Goal: Information Seeking & Learning: Learn about a topic

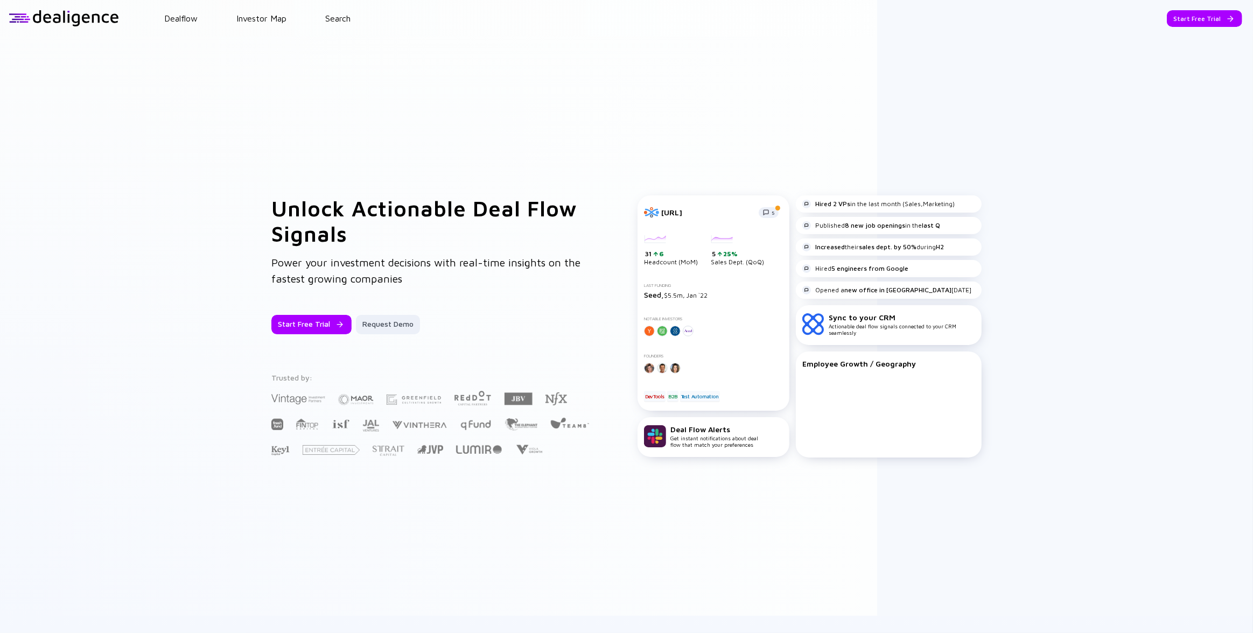
click at [1193, 9] on header "Dealflow Investor Map Search Start Free Trial Dealflow Investor Map Start Free …" at bounding box center [626, 18] width 1253 height 37
click at [1191, 15] on div "Start Free Trial" at bounding box center [1204, 18] width 75 height 17
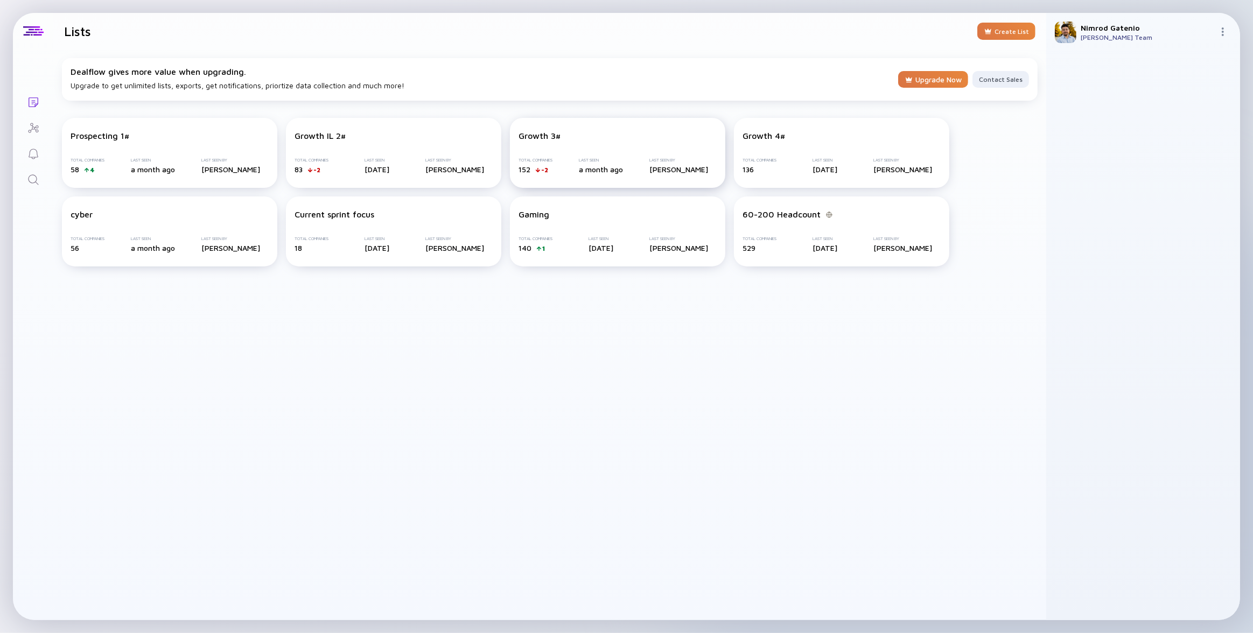
click at [646, 162] on div "Total Companies 152 -2 Last Seen a month ago Last Seen By [PERSON_NAME]" at bounding box center [618, 166] width 198 height 16
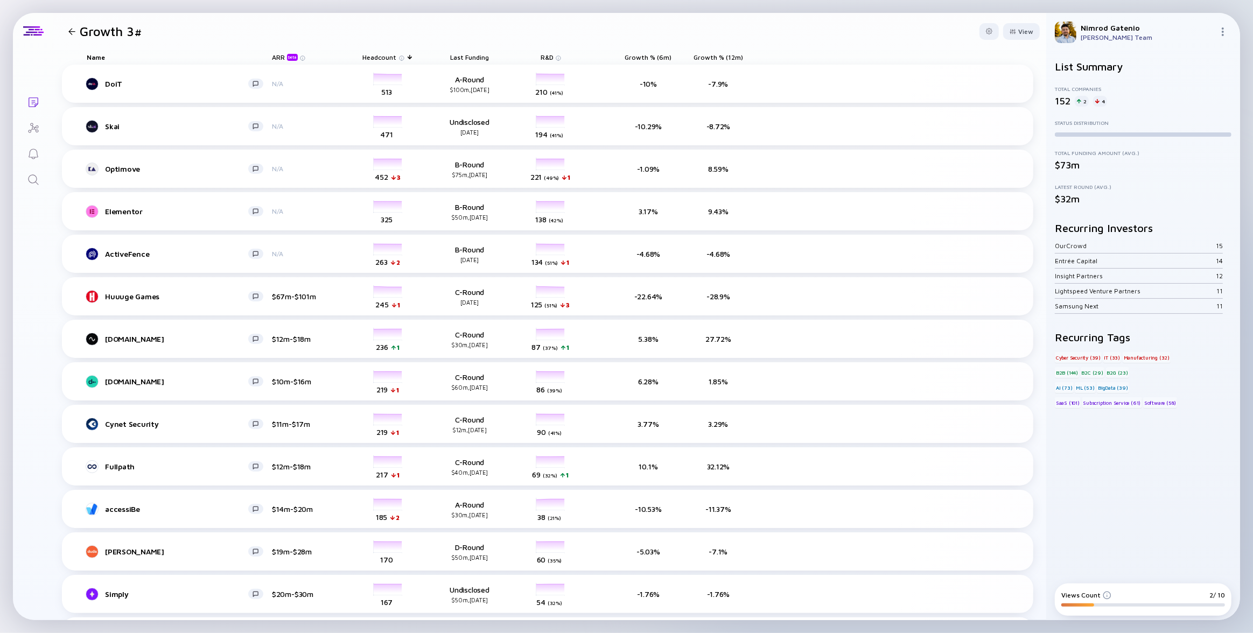
click at [37, 181] on icon "Search" at bounding box center [33, 179] width 13 height 13
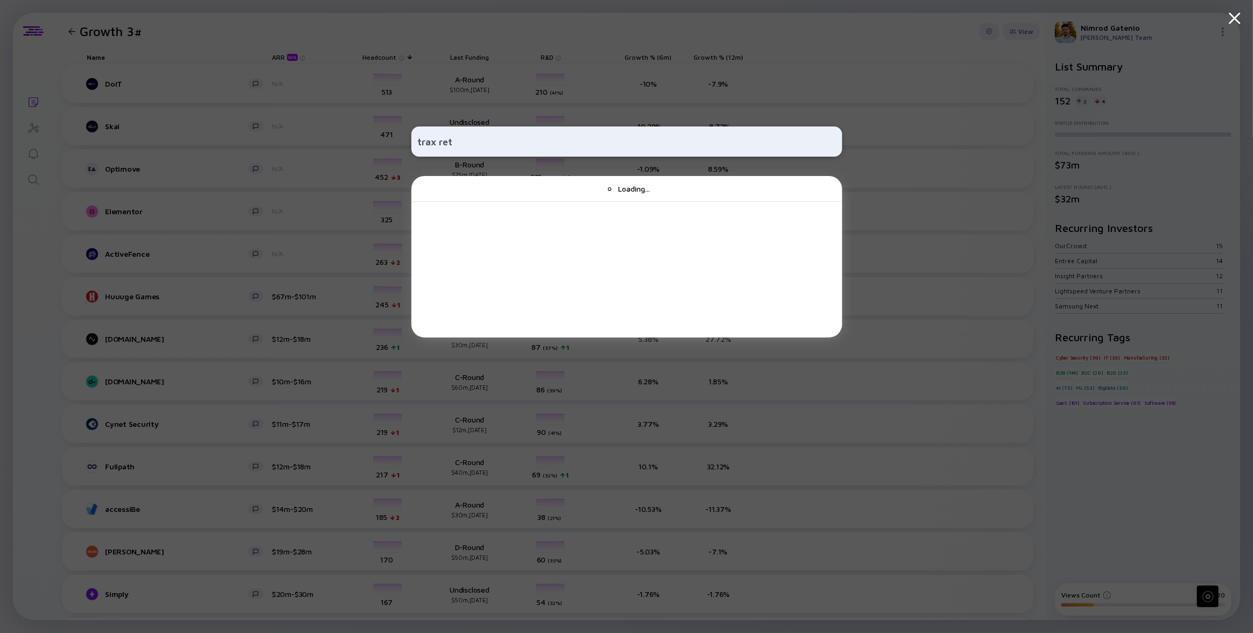
type input "trax [PERSON_NAME]"
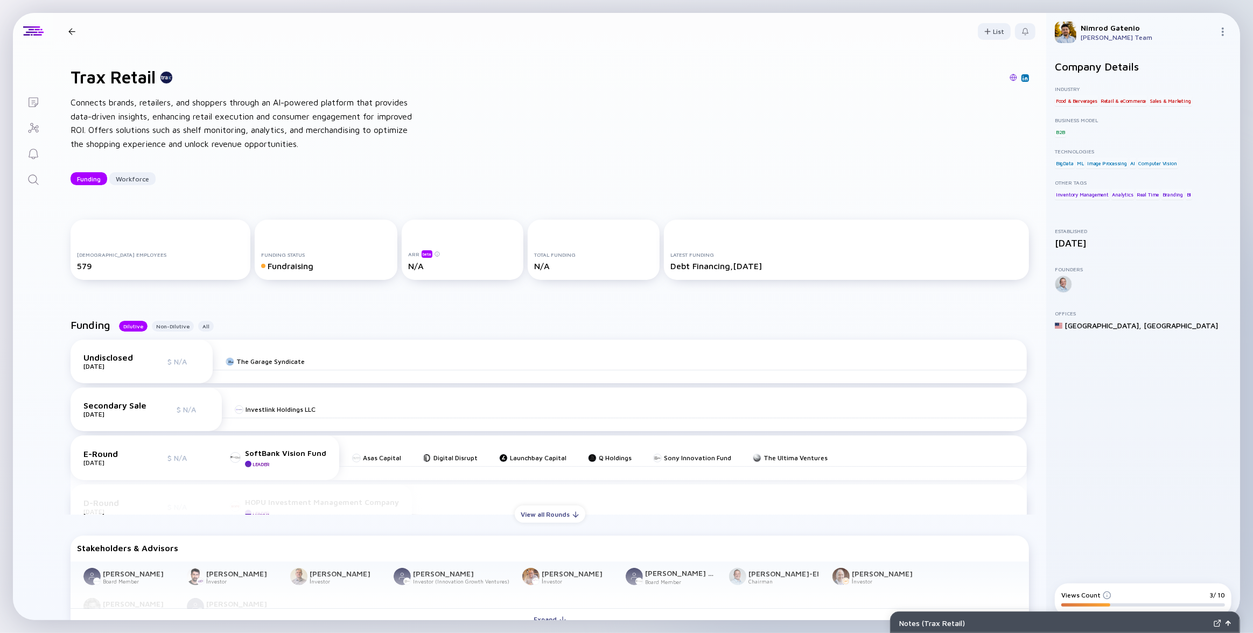
click at [554, 524] on div "Funding Dilutive Non-Dilutive All Undisclosed [DATE] $ N/A The Garage Syndicate…" at bounding box center [549, 477] width 993 height 350
click at [555, 519] on div "View all Rounds" at bounding box center [550, 514] width 71 height 17
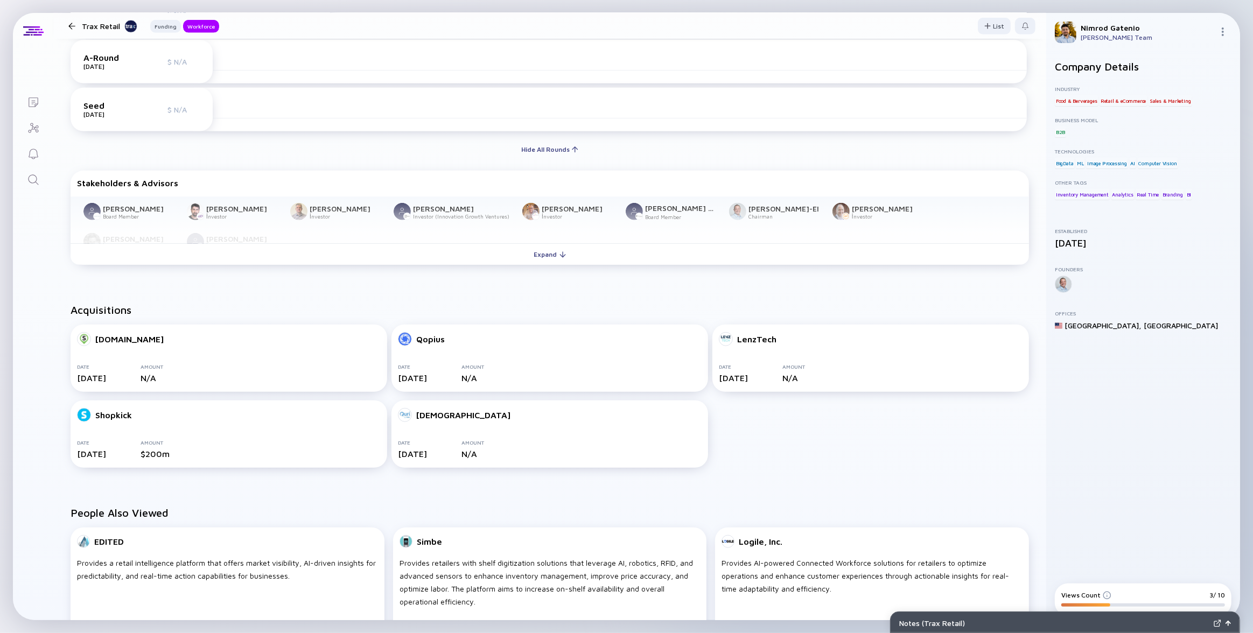
scroll to position [748, 0]
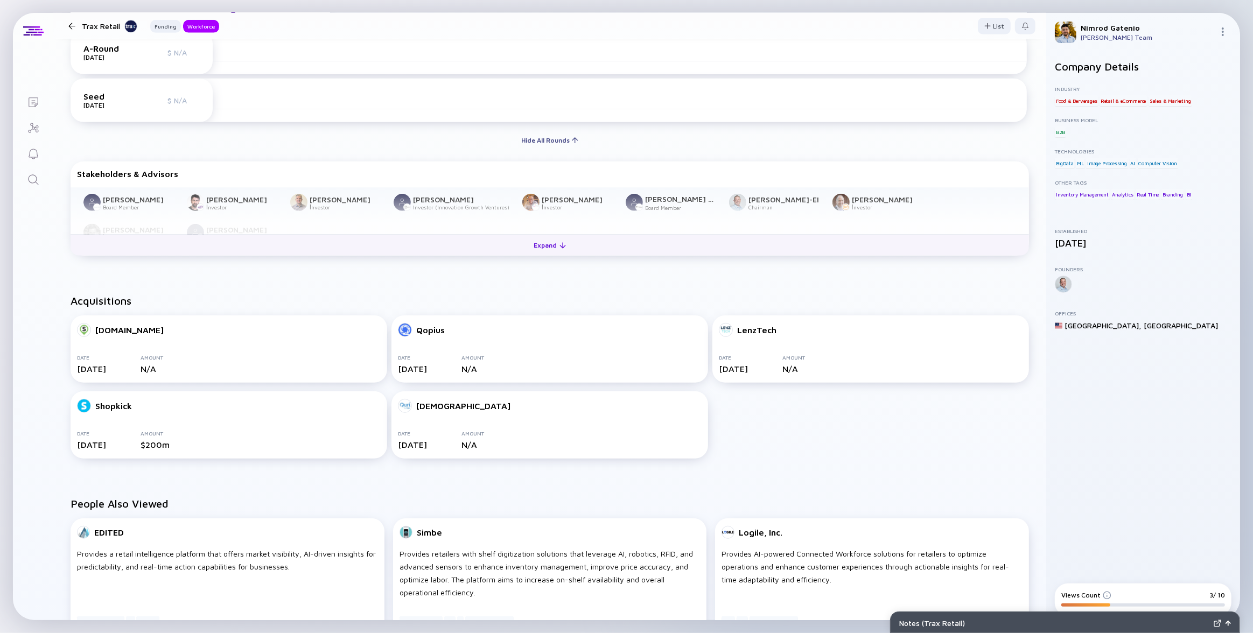
click at [466, 253] on button "Expand" at bounding box center [550, 245] width 959 height 22
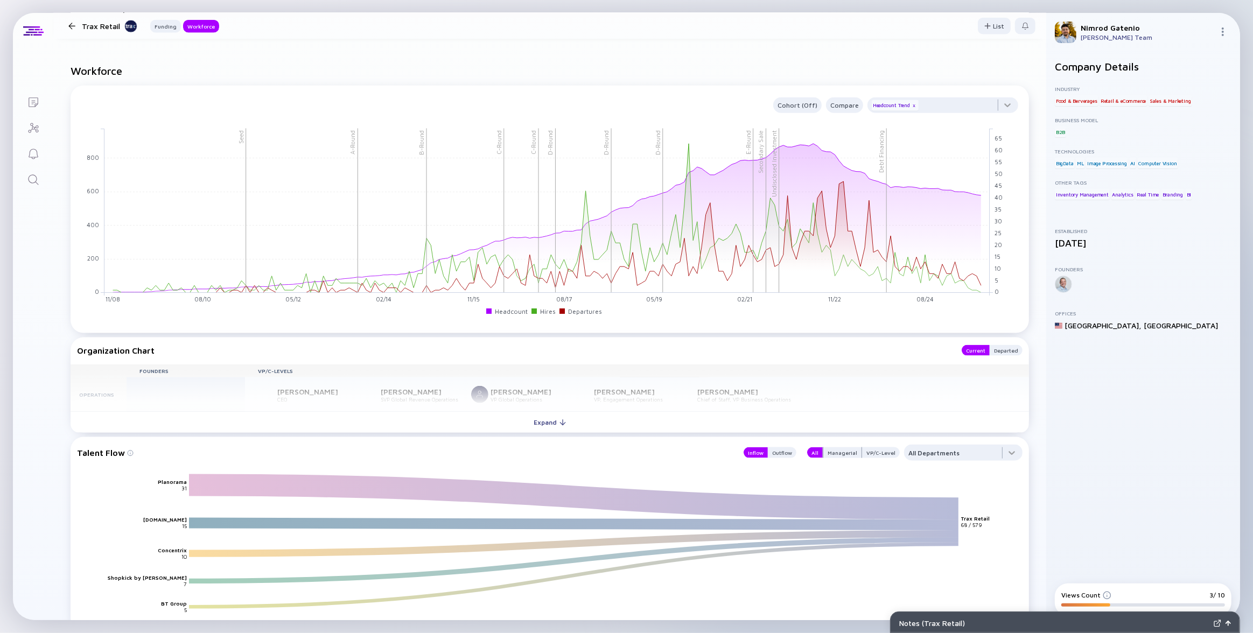
scroll to position [1425, 0]
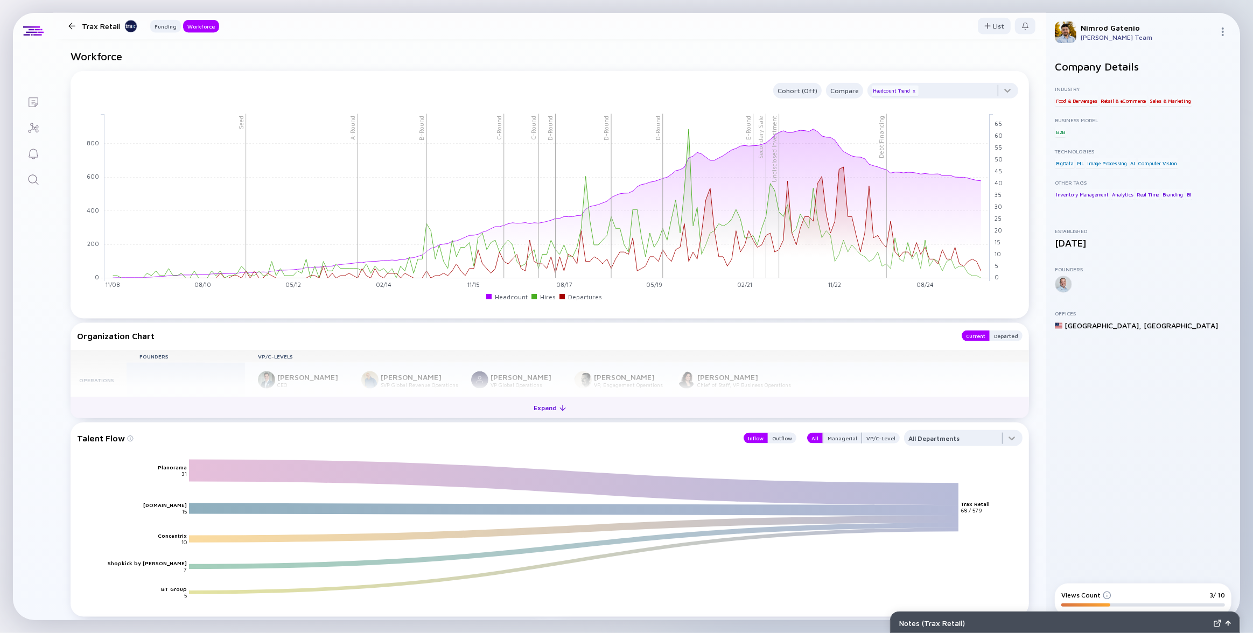
click at [494, 407] on button "Expand" at bounding box center [550, 408] width 959 height 22
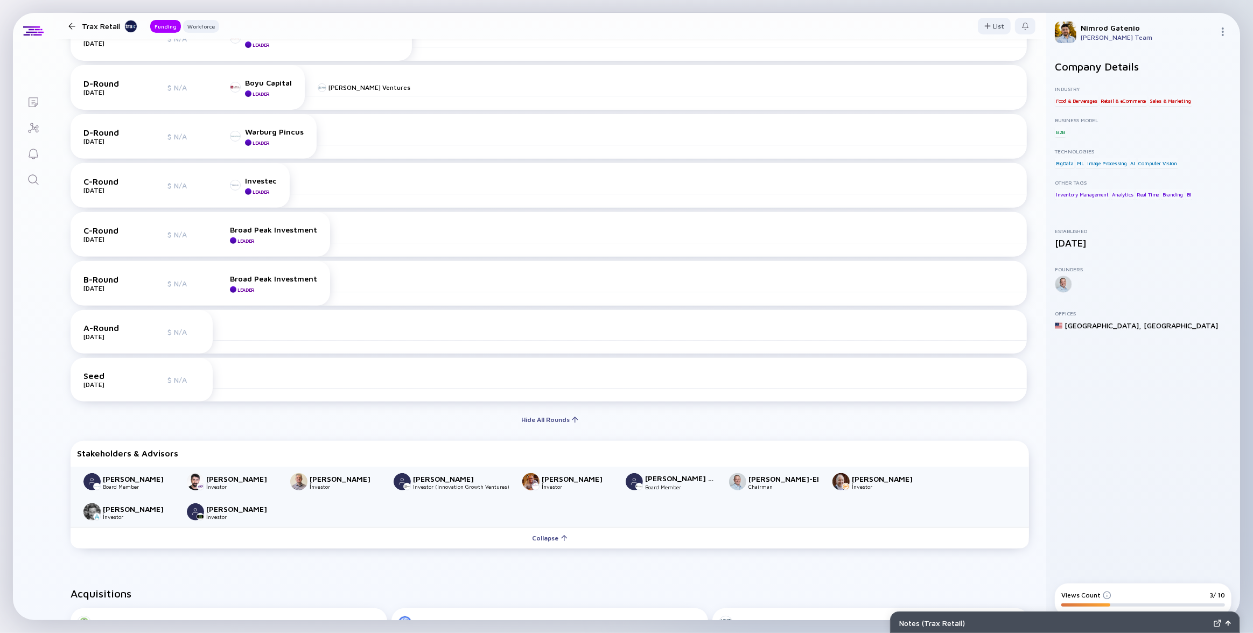
scroll to position [0, 0]
